Goal: Navigation & Orientation: Find specific page/section

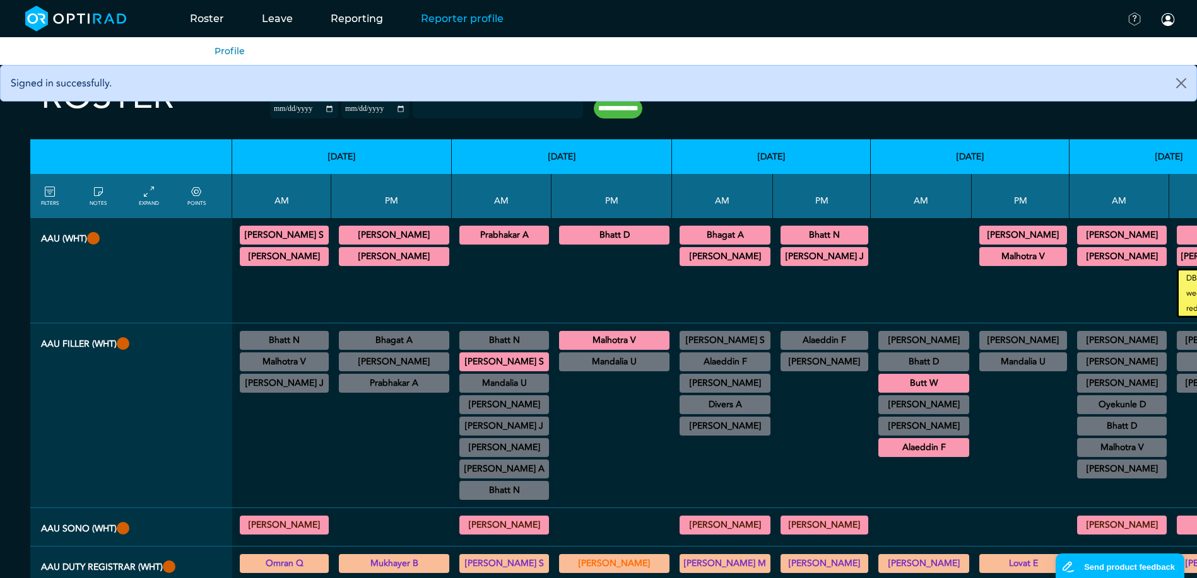
click at [442, 16] on link "Reporter profile" at bounding box center [462, 19] width 120 height 50
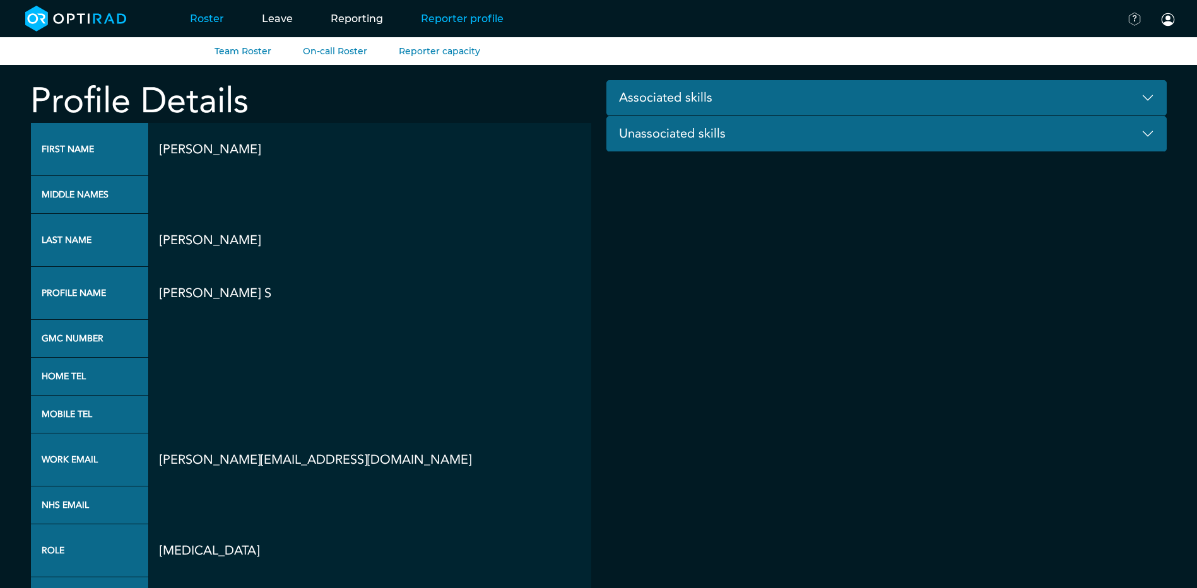
click at [221, 20] on link "Roster" at bounding box center [207, 19] width 72 height 50
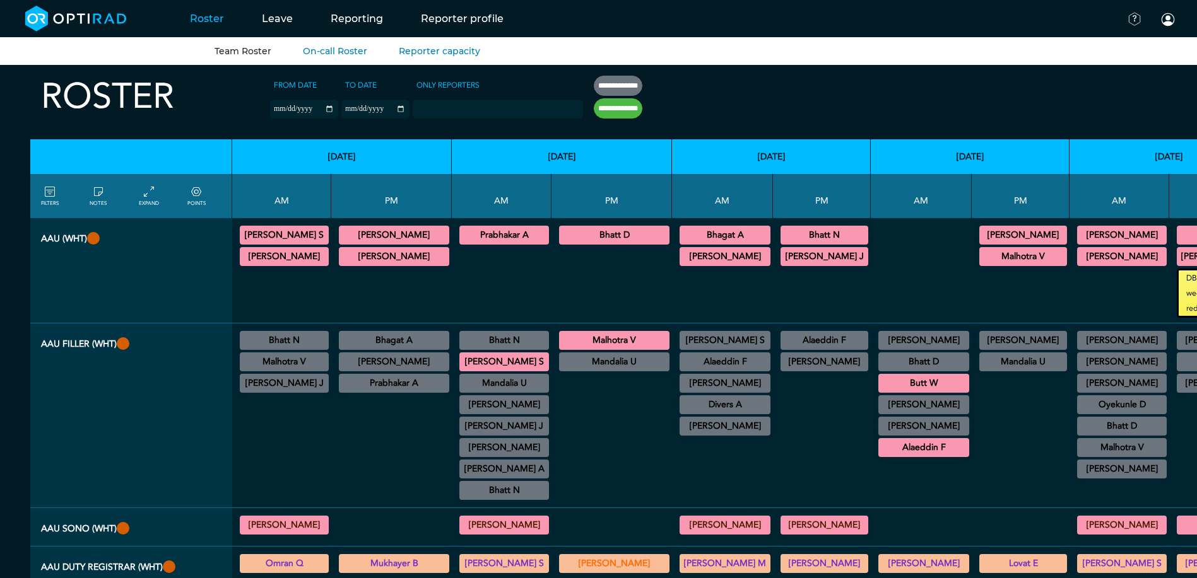
click at [98, 193] on icon at bounding box center [98, 192] width 10 height 14
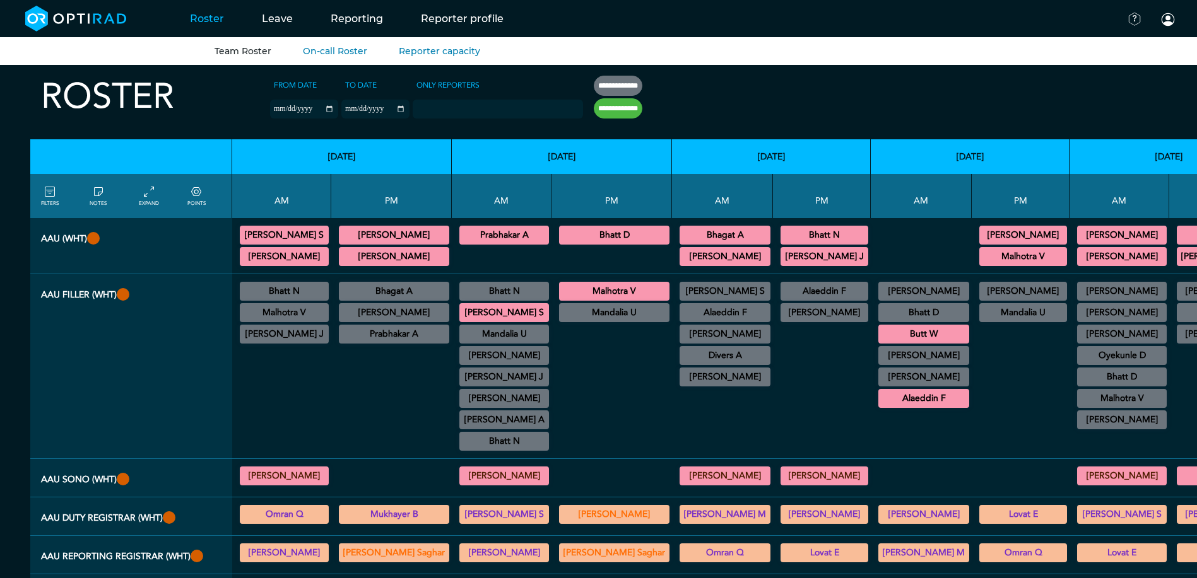
click at [98, 192] on icon at bounding box center [98, 192] width 10 height 14
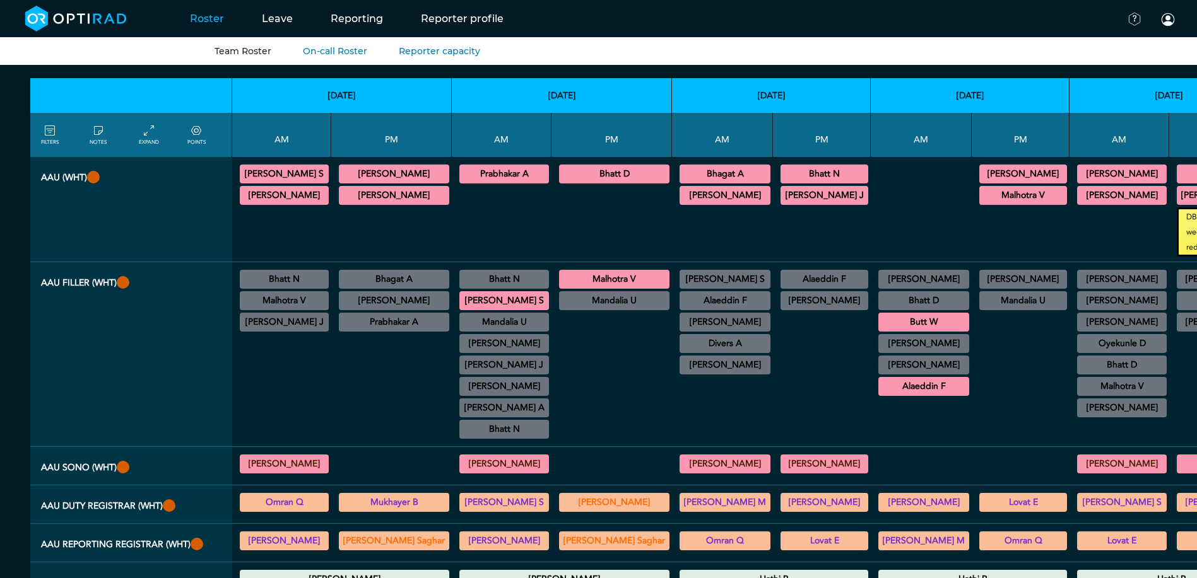
scroll to position [189, 0]
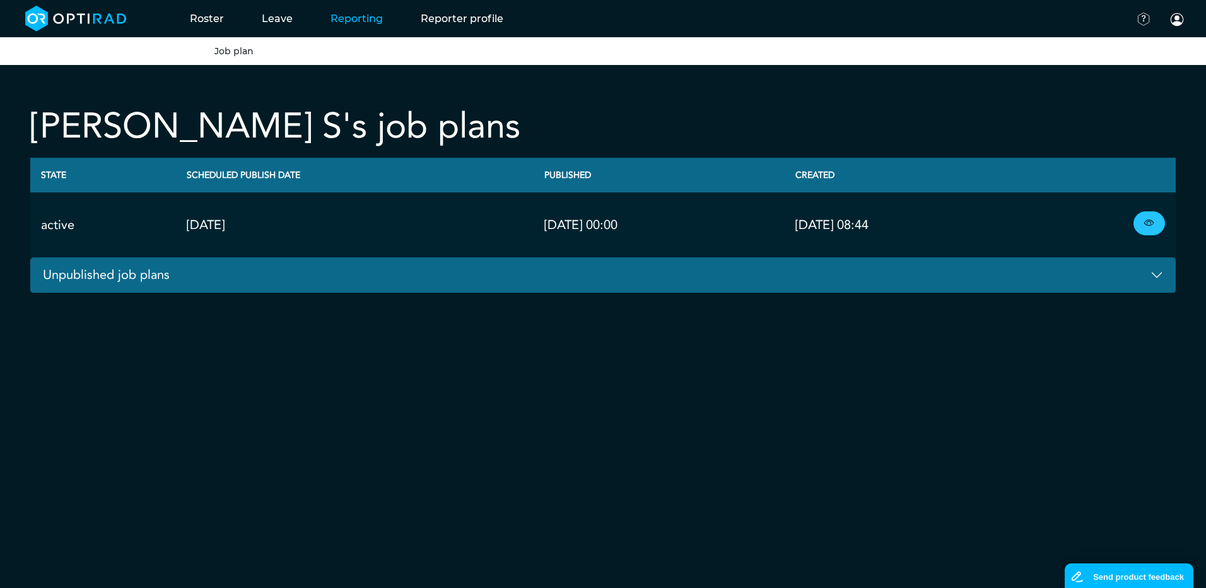
click at [1145, 224] on icon at bounding box center [1149, 223] width 10 height 14
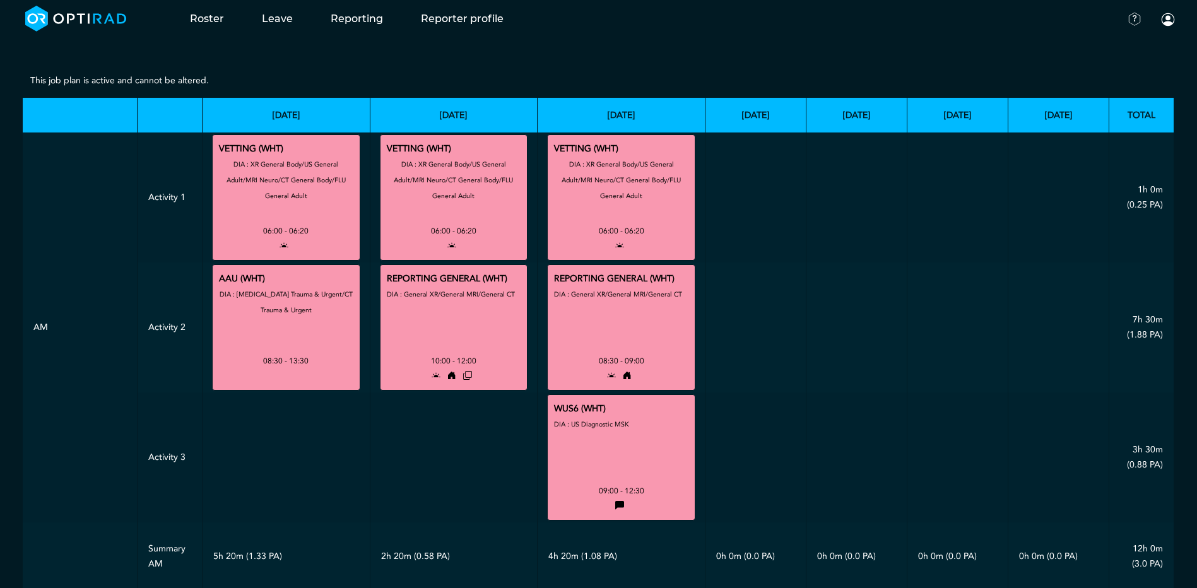
scroll to position [18, 0]
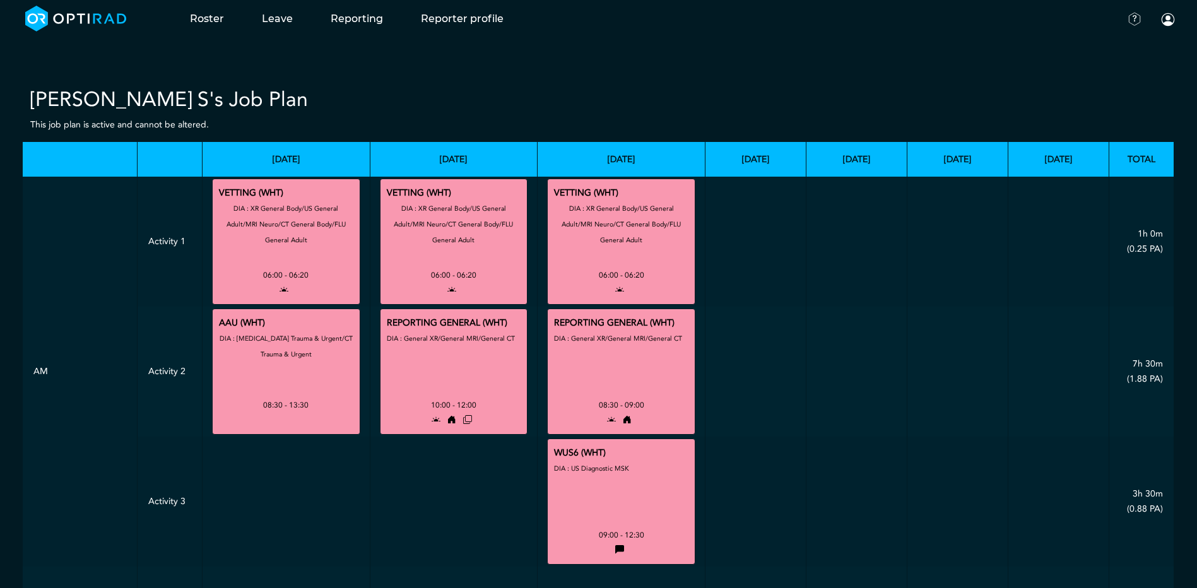
click at [293, 261] on div "DIA : XR General Body/US General Adult/MRI Neuro/CT General Body/FLU General Ad…" at bounding box center [286, 234] width 134 height 67
click at [293, 209] on small "DIA : XR General Body/US General Adult/MRI Neuro/CT General Body/FLU General Ad…" at bounding box center [285, 224] width 119 height 41
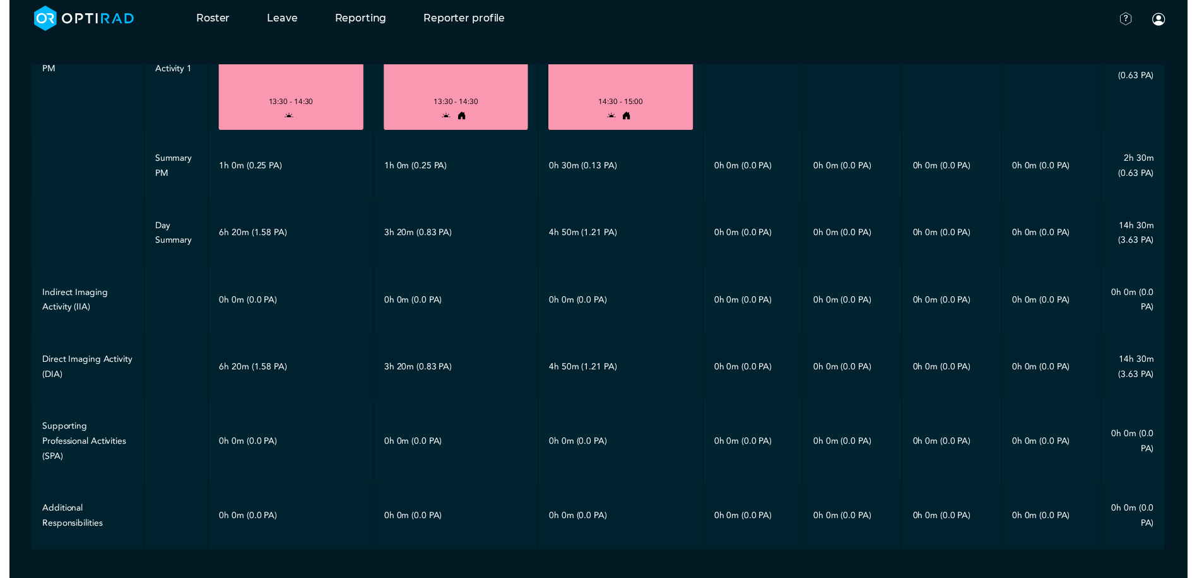
scroll to position [648, 0]
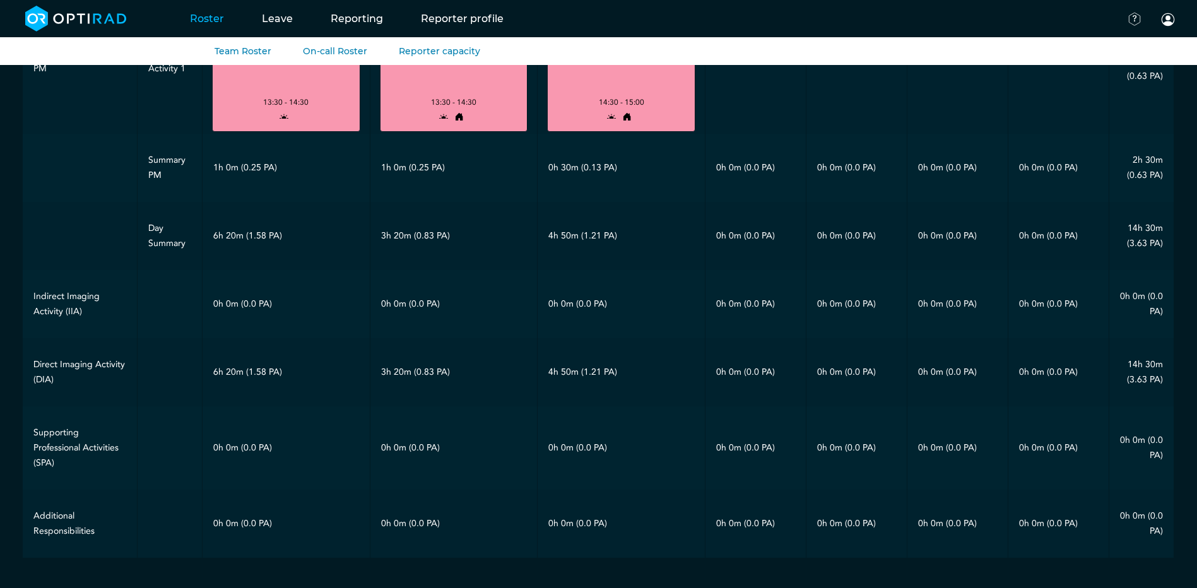
click at [213, 23] on link "Roster" at bounding box center [207, 19] width 72 height 50
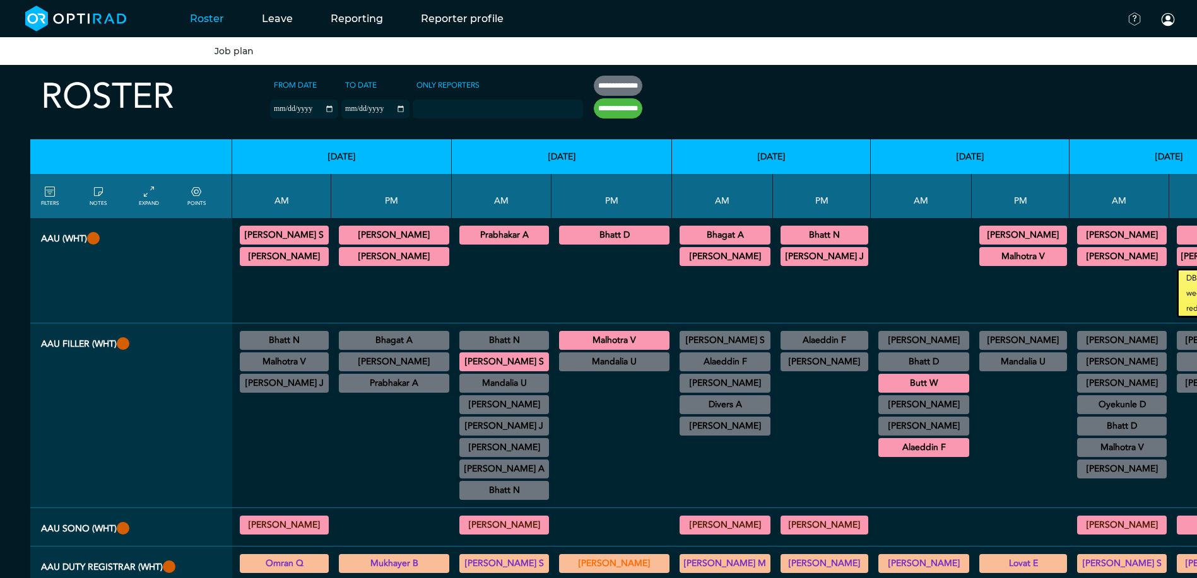
click at [242, 53] on link "Job plan" at bounding box center [233, 50] width 39 height 11
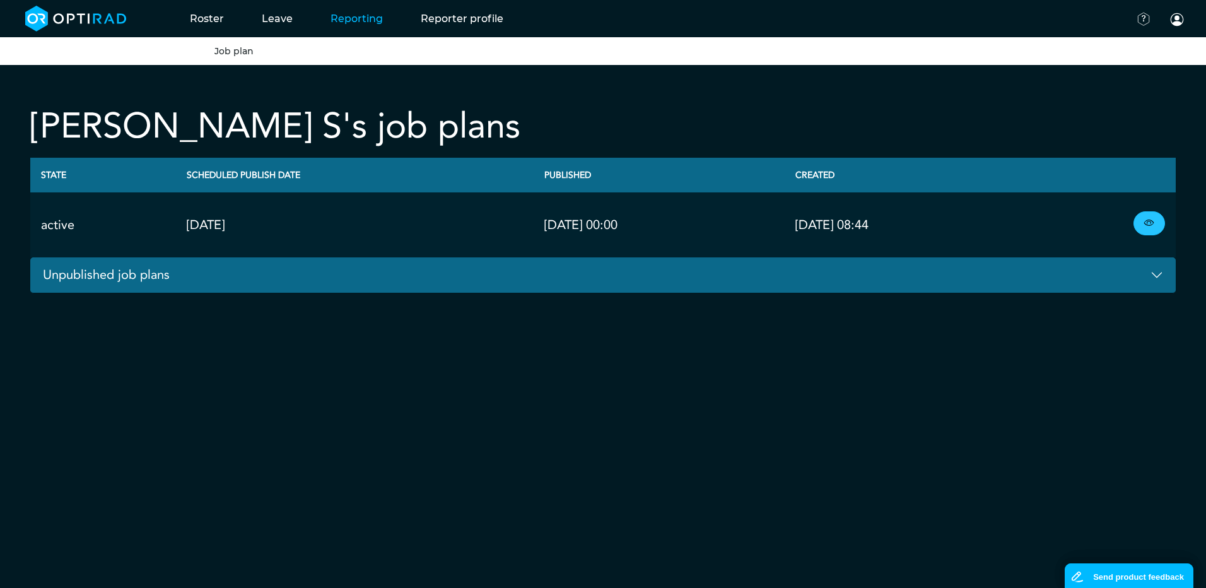
click at [1147, 221] on icon at bounding box center [1149, 223] width 10 height 14
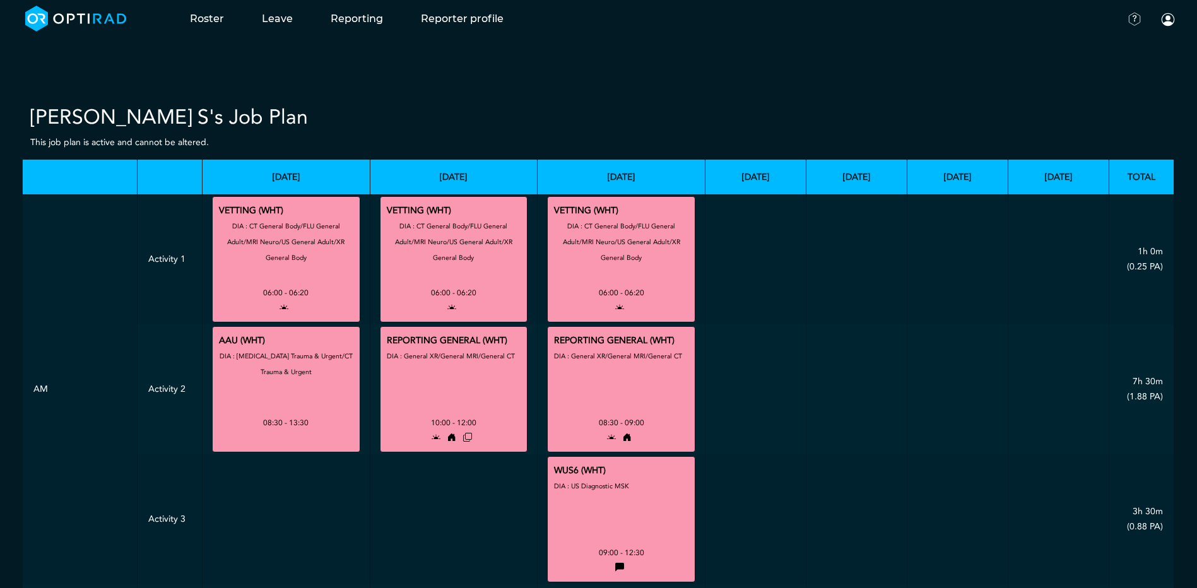
click at [286, 291] on div "06:00 - 06:20" at bounding box center [285, 292] width 45 height 15
click at [281, 309] on icon at bounding box center [284, 308] width 14 height 12
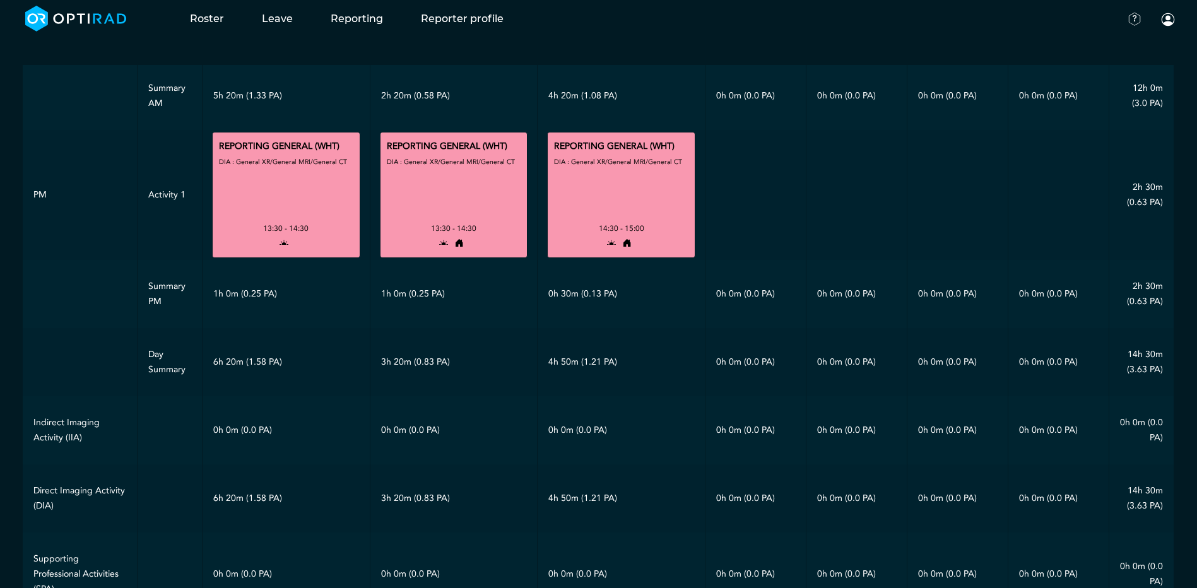
scroll to position [459, 0]
